Goal: Information Seeking & Learning: Learn about a topic

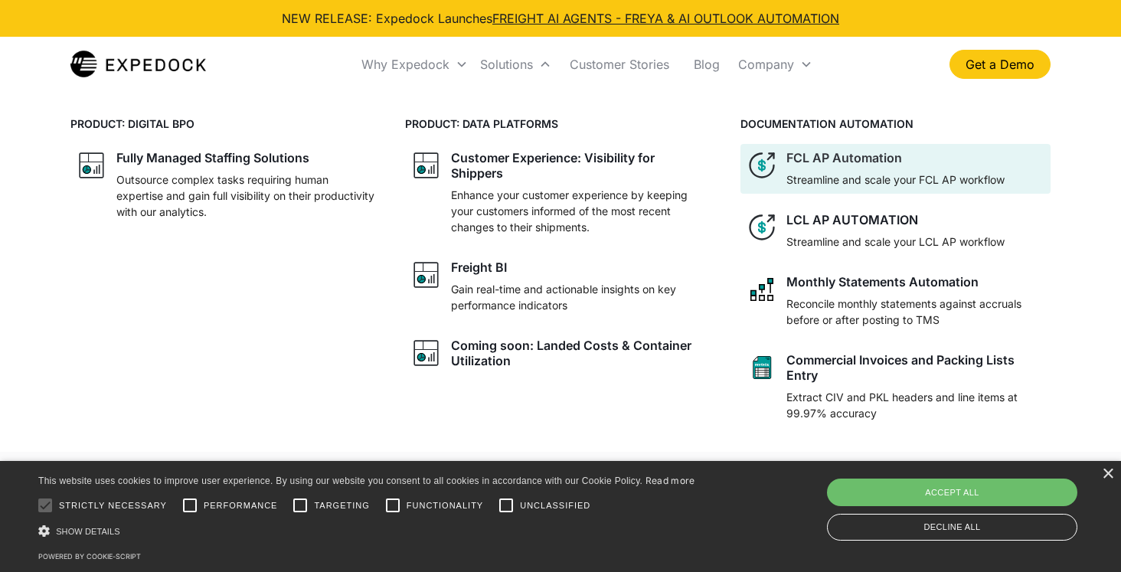
click at [845, 168] on div at bounding box center [895, 168] width 218 height 6
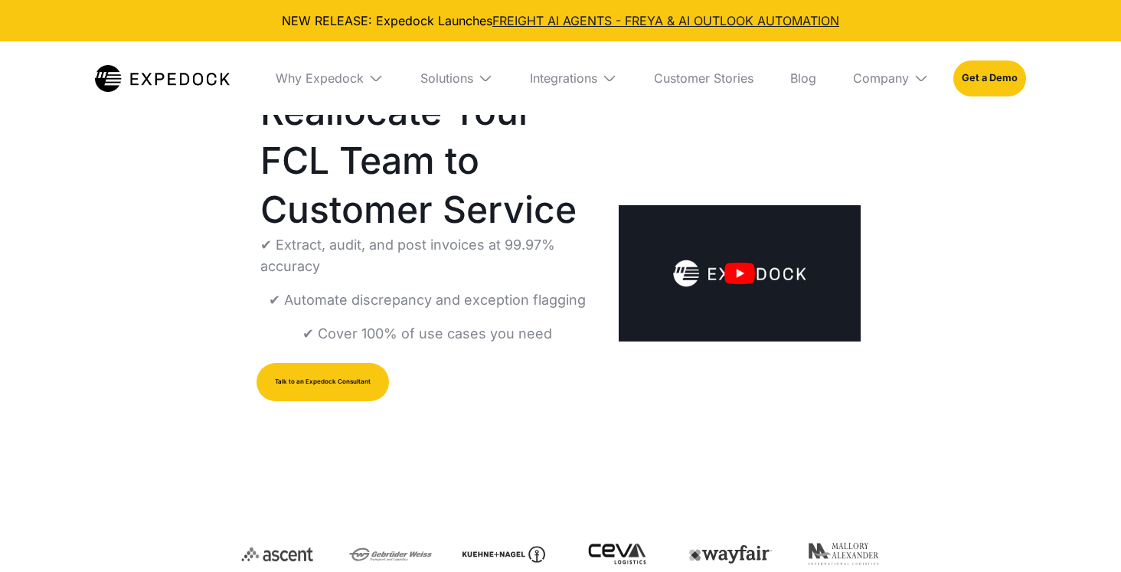
select select
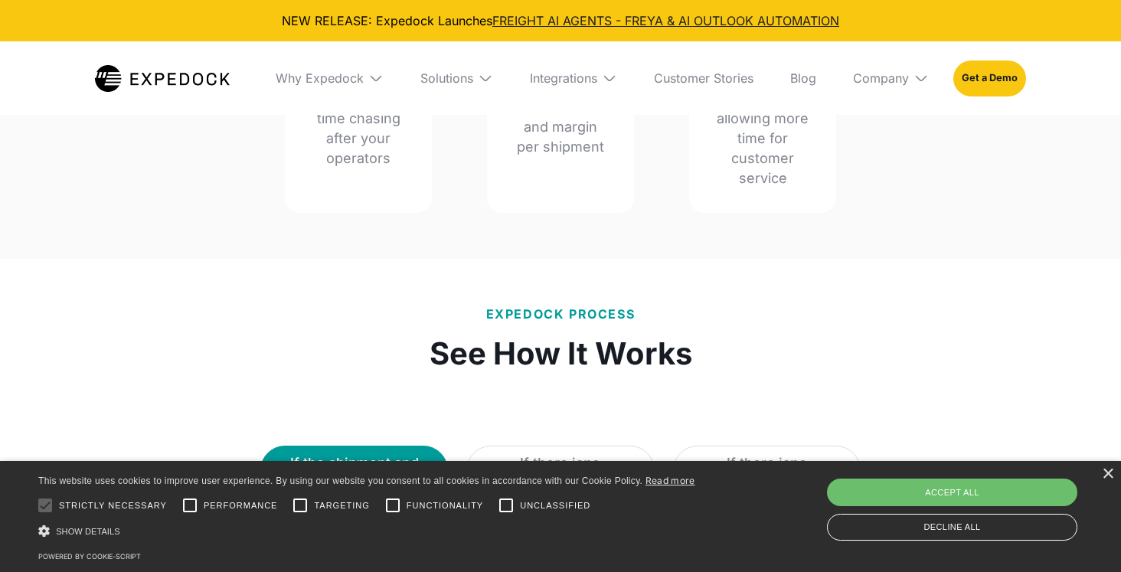
scroll to position [2036, 0]
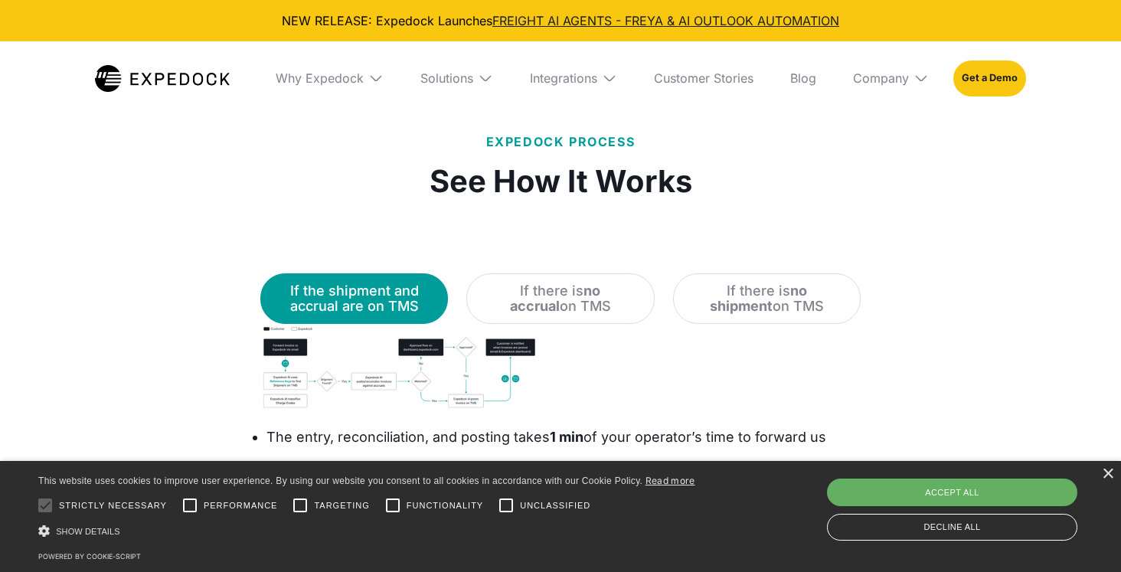
click at [905, 480] on div "Accept all" at bounding box center [952, 493] width 250 height 28
checkbox input "true"
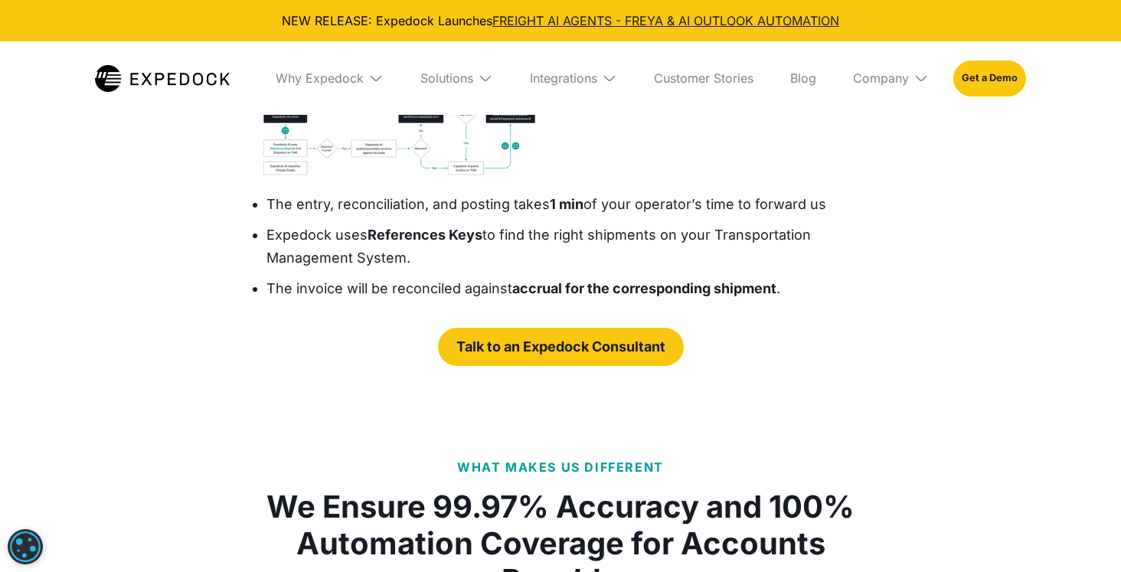
scroll to position [2289, 0]
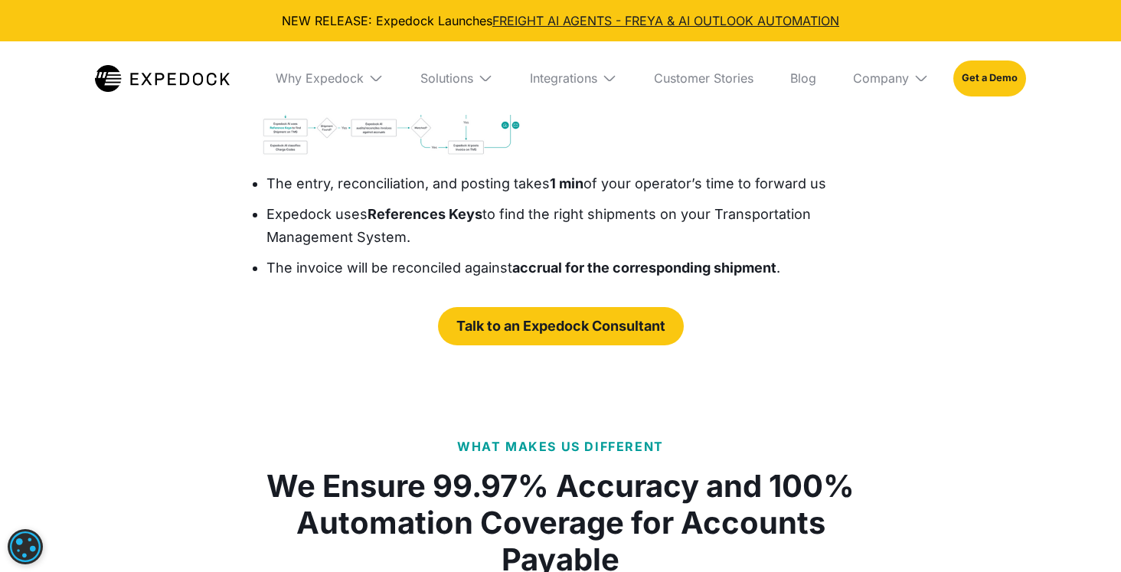
click at [319, 157] on img "open lightbox" at bounding box center [399, 113] width 278 height 87
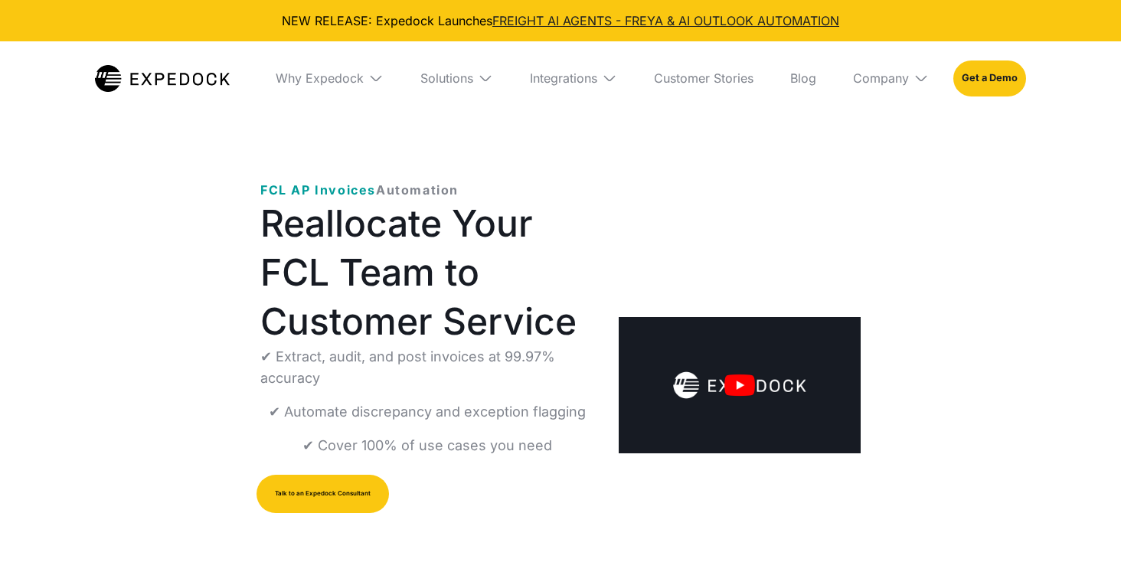
select select
